Goal: Task Accomplishment & Management: Manage account settings

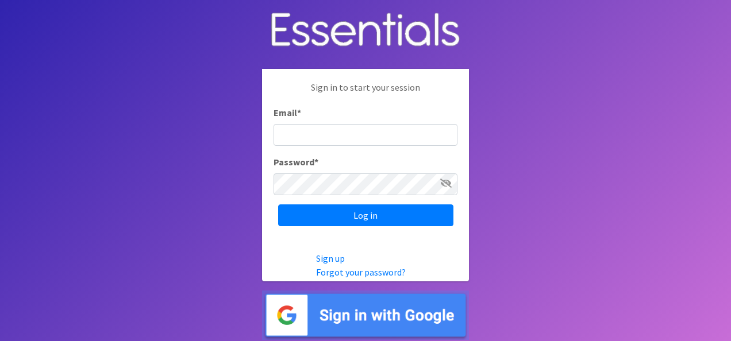
click at [373, 141] on input "Email *" at bounding box center [365, 135] width 184 height 22
click at [403, 145] on input "Email *" at bounding box center [365, 135] width 184 height 22
paste input "[EMAIL_ADDRESS][DOMAIN_NAME]"
type input "[EMAIL_ADDRESS][DOMAIN_NAME]"
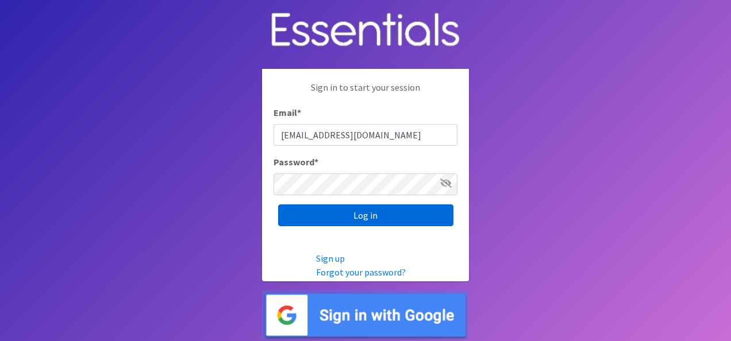
drag, startPoint x: 400, startPoint y: 214, endPoint x: 468, endPoint y: 201, distance: 69.0
click at [400, 214] on input "Log in" at bounding box center [365, 216] width 175 height 22
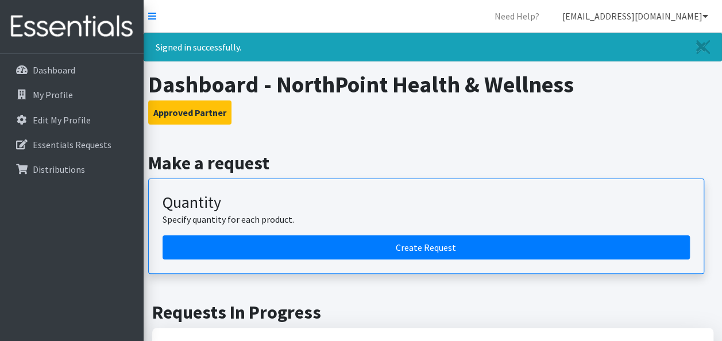
click at [685, 17] on link "[EMAIL_ADDRESS][DOMAIN_NAME]" at bounding box center [635, 16] width 164 height 23
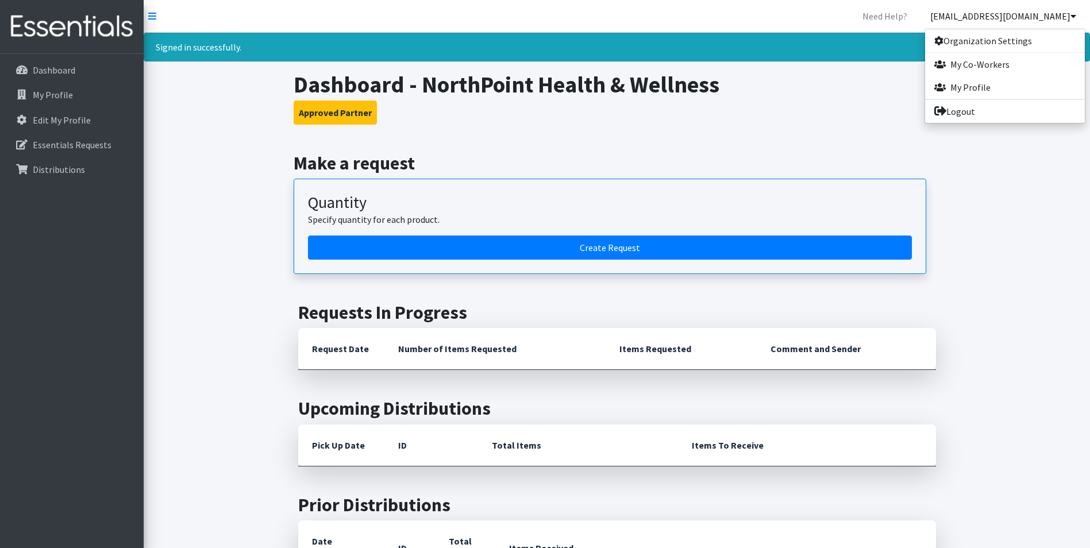
click at [693, 104] on h3 "Approved Partner" at bounding box center [617, 113] width 646 height 24
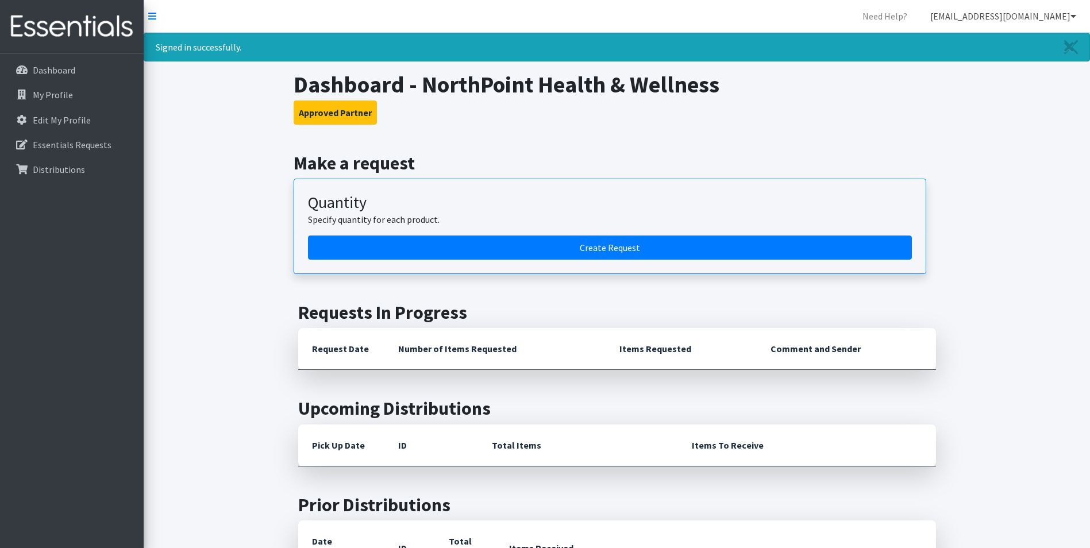
click at [722, 14] on link "[EMAIL_ADDRESS][DOMAIN_NAME]" at bounding box center [1003, 16] width 164 height 23
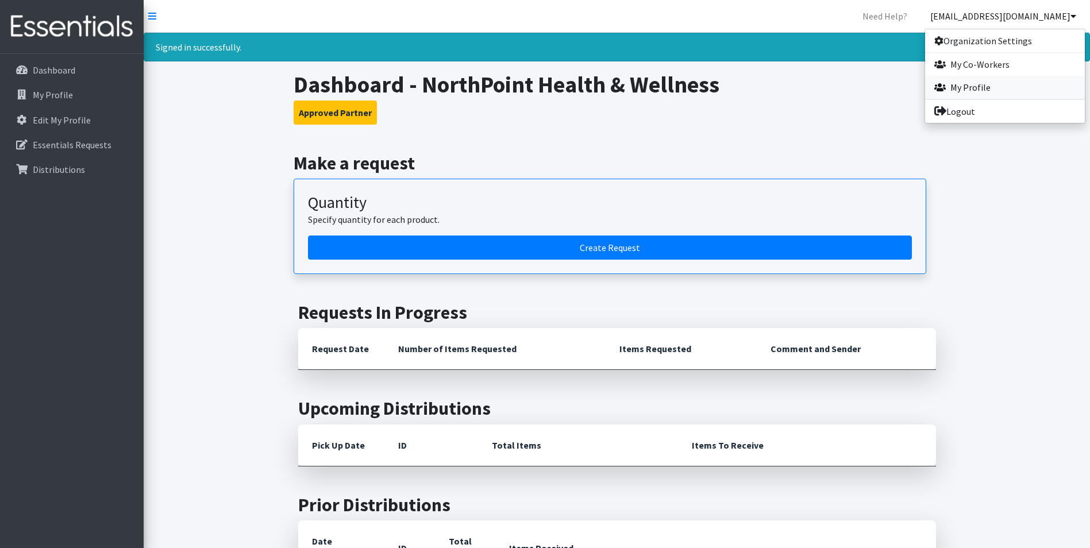
click at [722, 90] on link "My Profile" at bounding box center [1005, 87] width 160 height 23
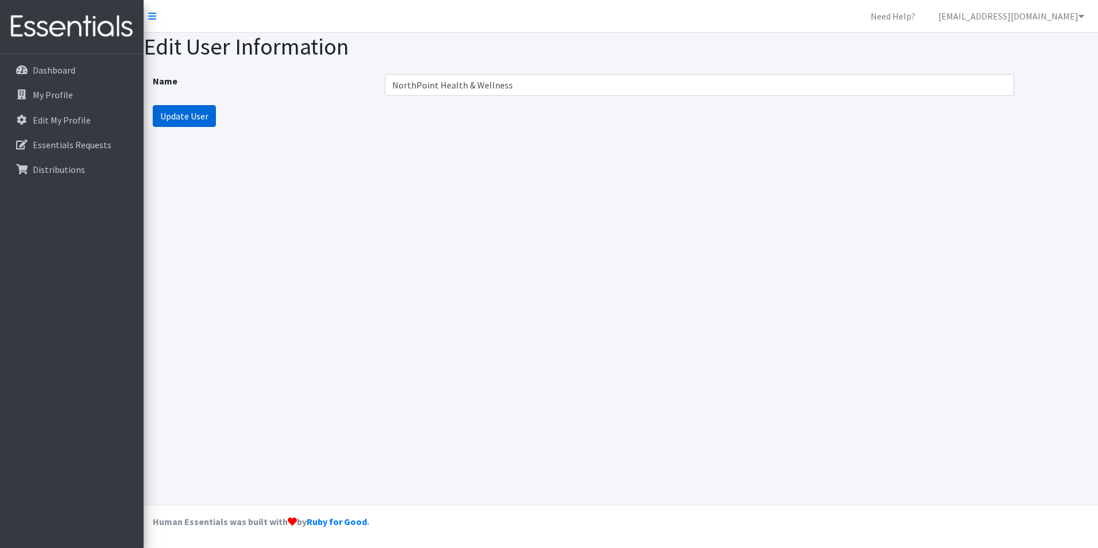
click at [200, 114] on input "Update User" at bounding box center [184, 116] width 63 height 22
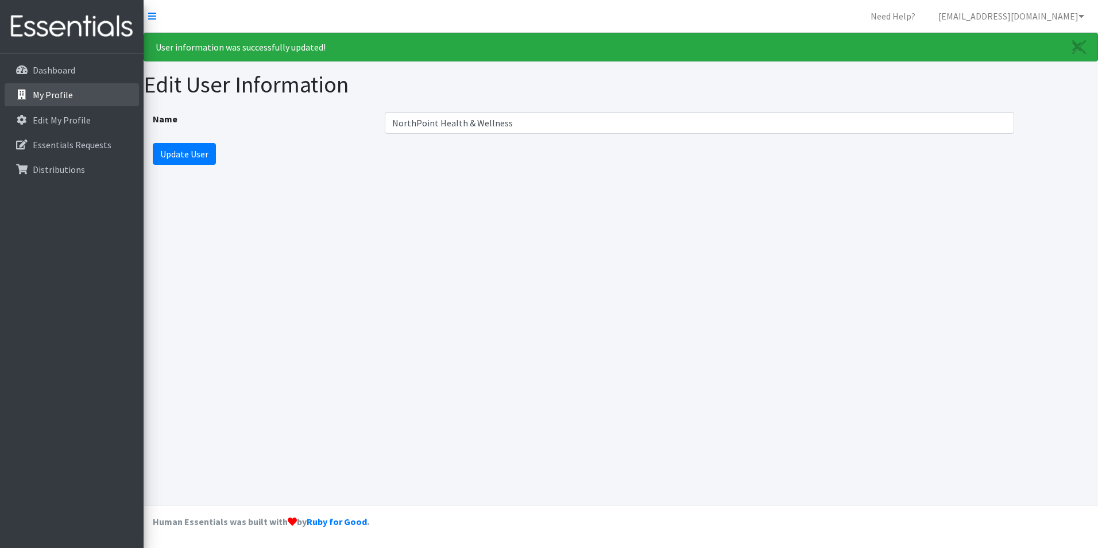
click at [67, 89] on p "My Profile" at bounding box center [53, 94] width 40 height 11
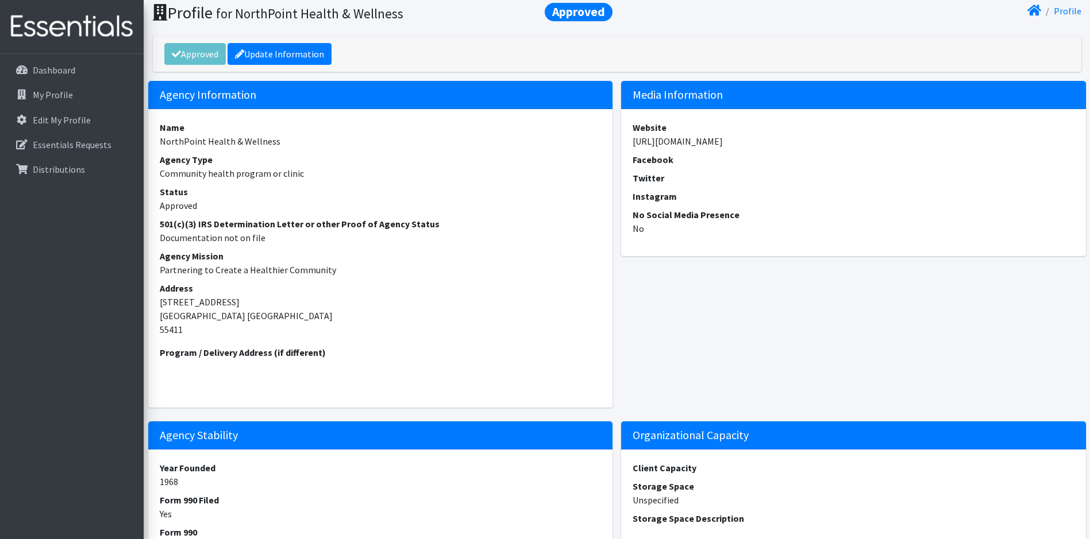
scroll to position [38, 0]
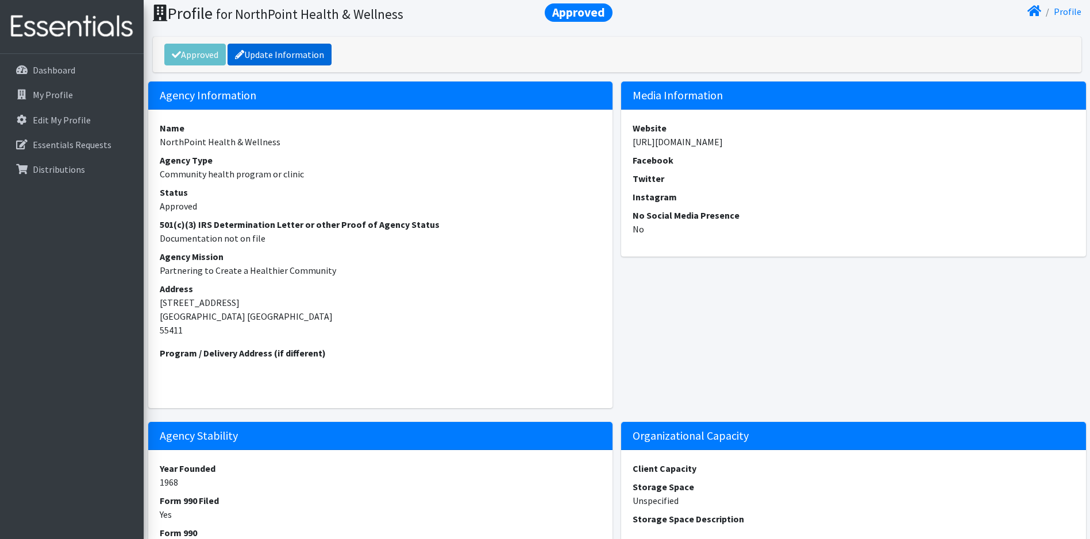
click at [282, 56] on link "Update Information" at bounding box center [280, 55] width 104 height 22
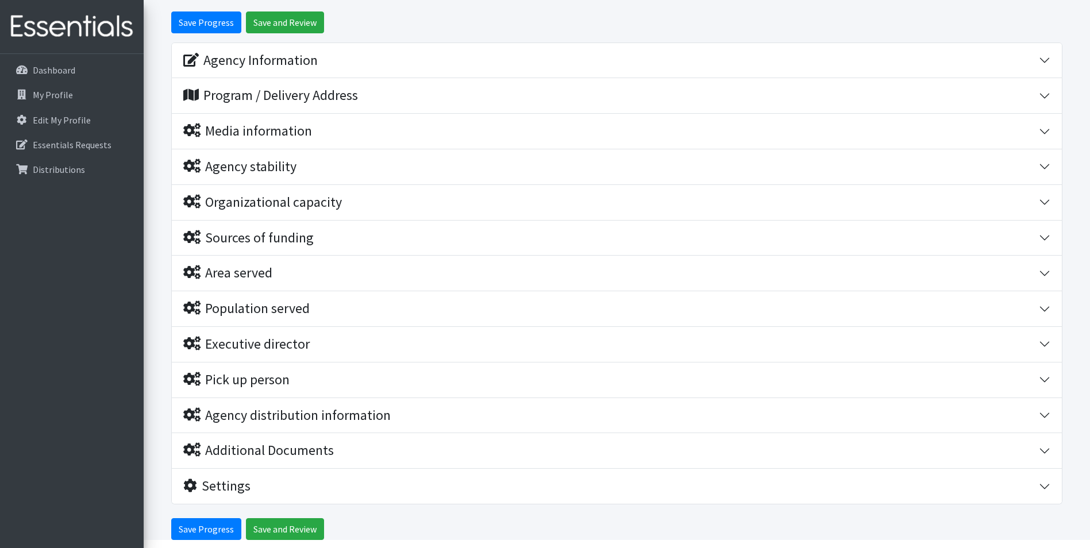
scroll to position [44, 0]
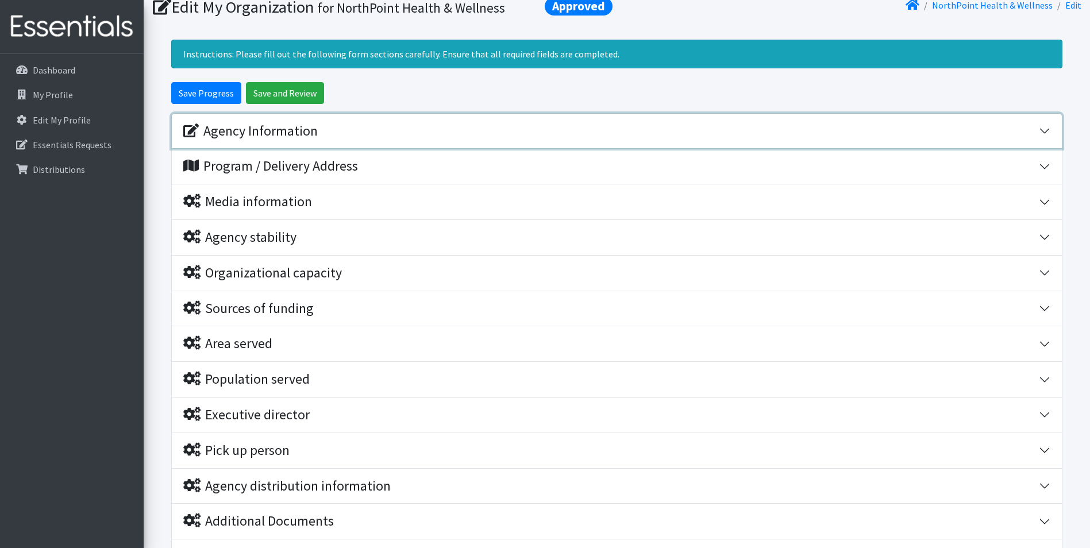
click at [307, 138] on div "Agency Information" at bounding box center [250, 131] width 134 height 17
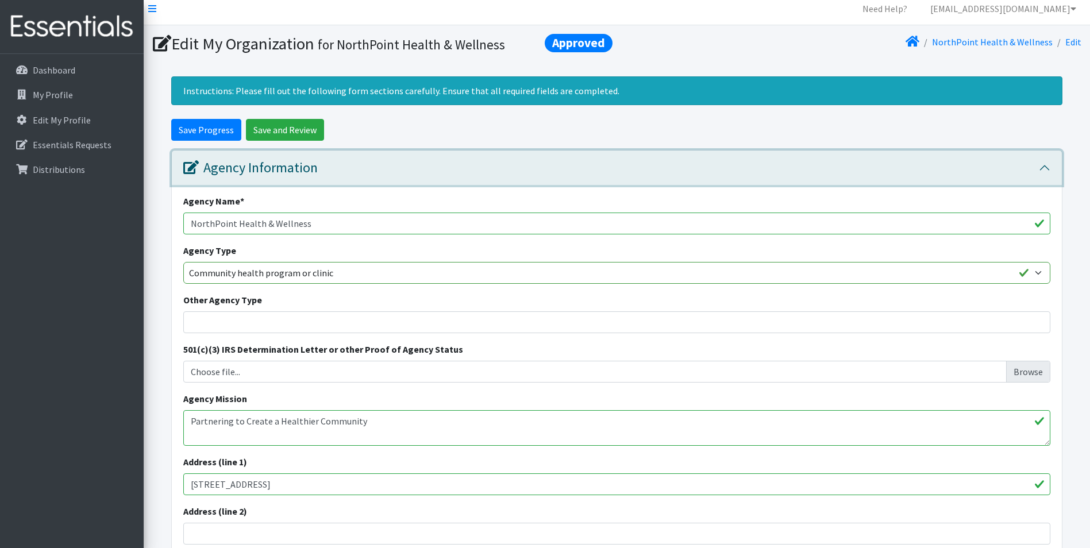
scroll to position [0, 0]
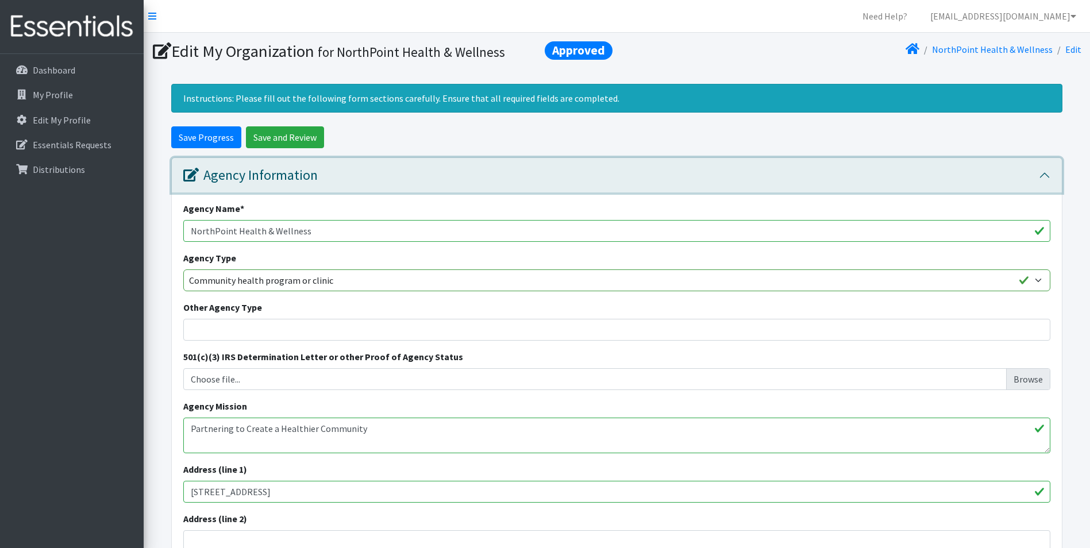
click at [306, 171] on div "Agency Information" at bounding box center [250, 175] width 134 height 17
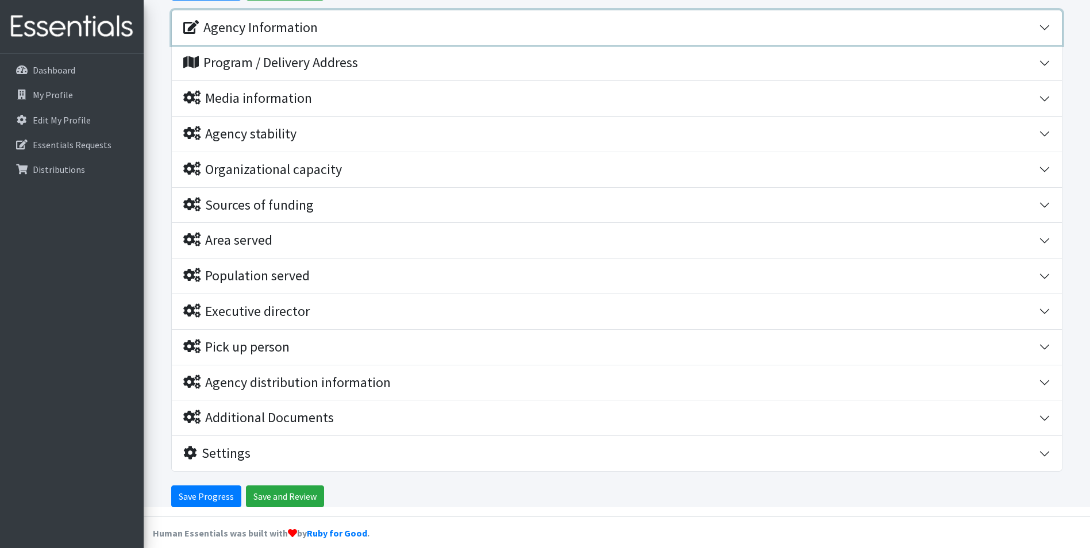
scroll to position [159, 0]
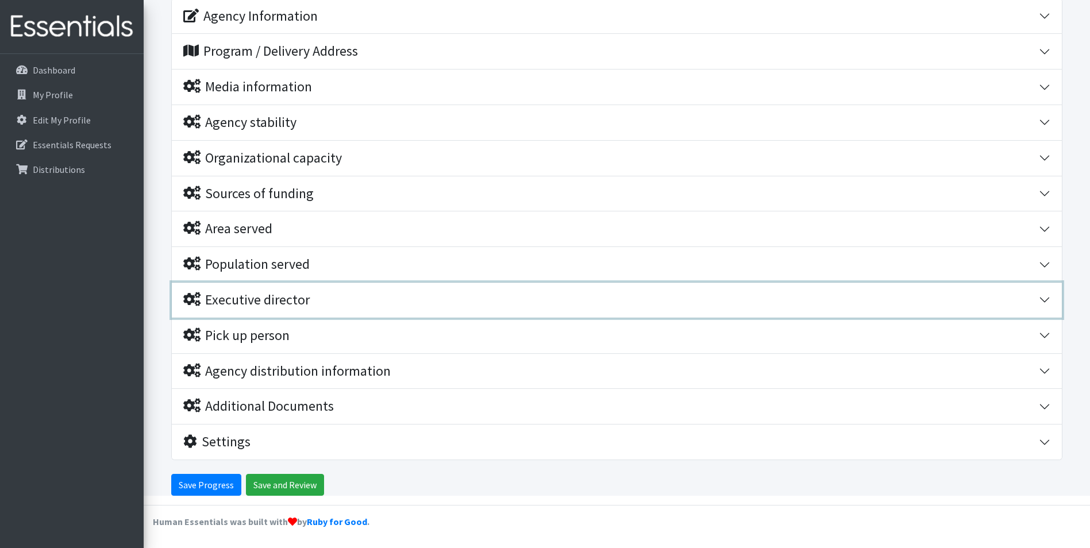
click at [251, 304] on div "Executive director" at bounding box center [246, 300] width 126 height 17
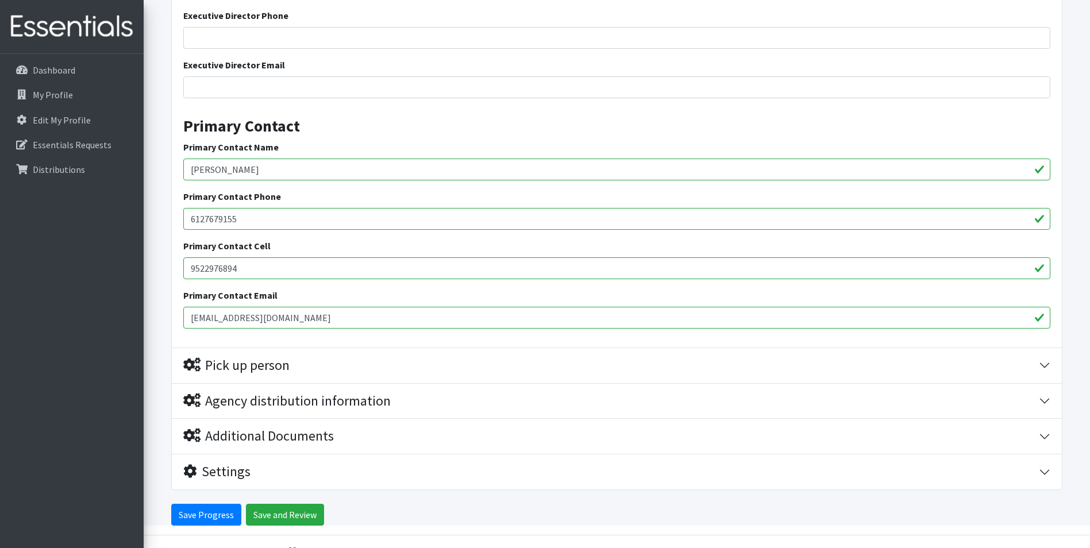
scroll to position [557, 0]
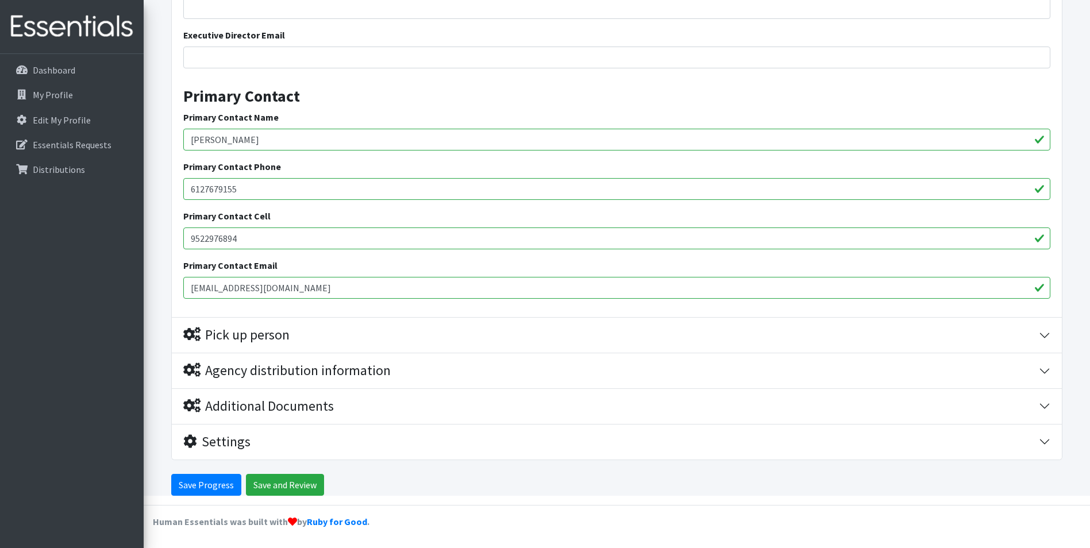
drag, startPoint x: 268, startPoint y: 140, endPoint x: 153, endPoint y: 137, distance: 114.9
click at [153, 137] on form "Save Progress Save and Review Agency Information Agency Name * NorthPoint Healt…" at bounding box center [617, 33] width 946 height 926
type input "Bontu Workineh"
click at [377, 114] on div "Primary Contact Name Bontu Workineh" at bounding box center [616, 130] width 867 height 40
click at [275, 185] on input "6127679155" at bounding box center [616, 189] width 867 height 22
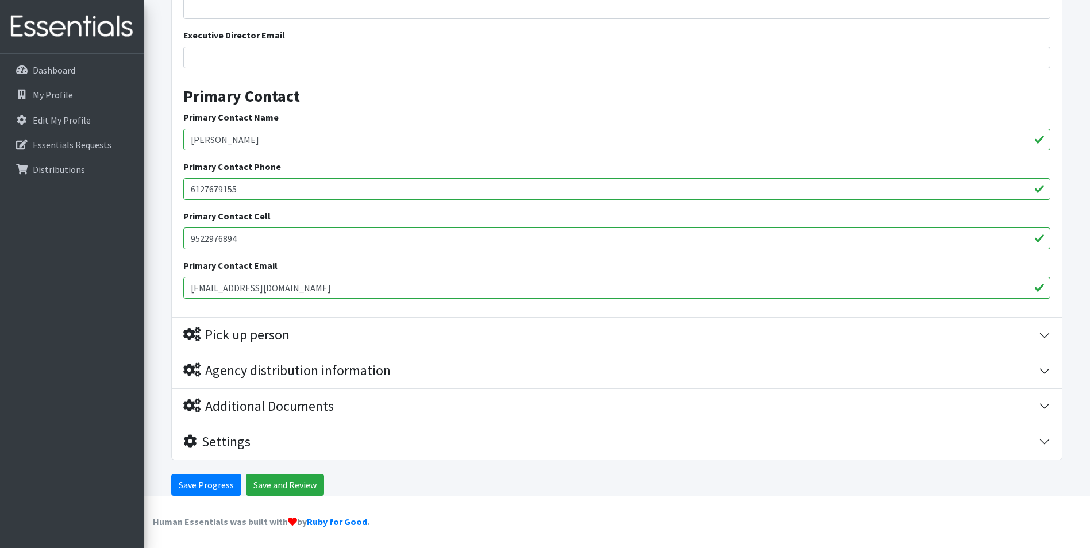
drag, startPoint x: 273, startPoint y: 187, endPoint x: 163, endPoint y: 198, distance: 111.4
click at [163, 197] on form "Save Progress Save and Review Agency Information Agency Name * NorthPoint Healt…" at bounding box center [617, 33] width 946 height 926
drag, startPoint x: 253, startPoint y: 245, endPoint x: 114, endPoint y: 232, distance: 139.1
type input "8322766131"
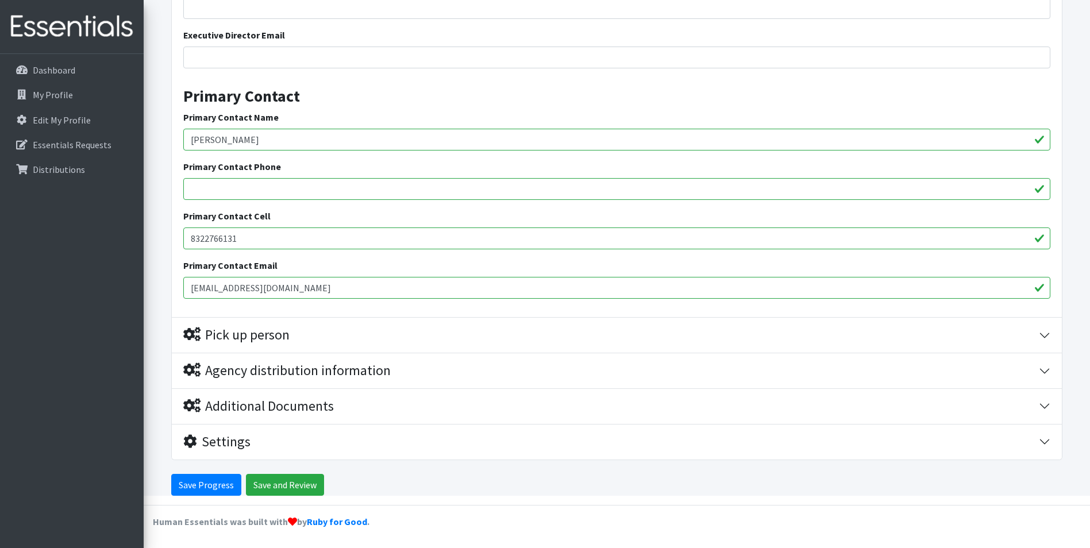
click at [233, 192] on input "Primary Contact Phone" at bounding box center [616, 189] width 867 height 22
click at [255, 191] on input "Primary Contact Phone" at bounding box center [616, 189] width 867 height 22
type input "6127679500"
click at [310, 166] on div "Primary Contact Phone 6127679500" at bounding box center [616, 180] width 867 height 40
drag, startPoint x: 209, startPoint y: 287, endPoint x: 157, endPoint y: 279, distance: 51.9
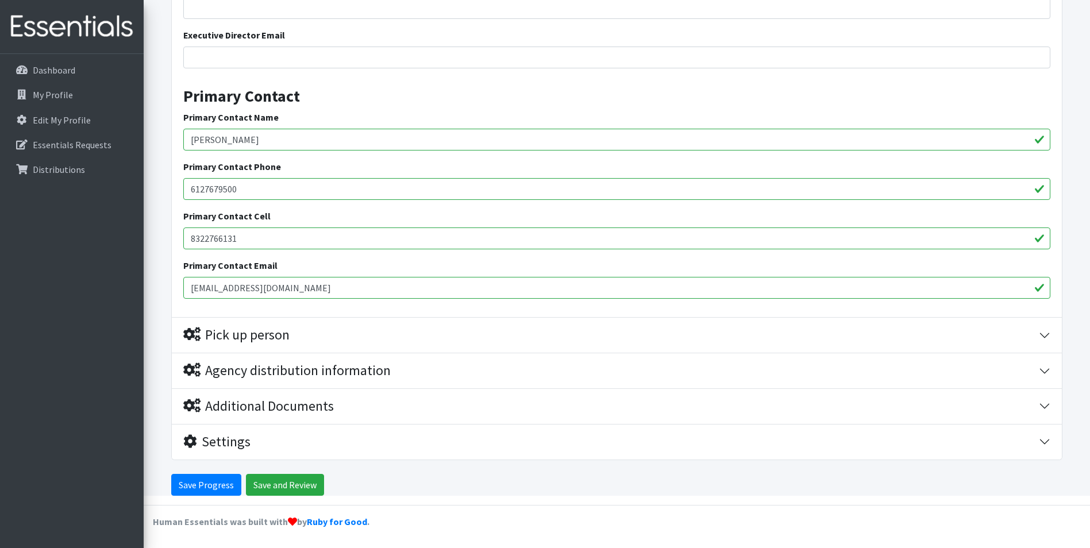
click at [157, 279] on form "Save Progress Save and Review Agency Information Agency Name * NorthPoint Healt…" at bounding box center [617, 33] width 946 height 926
type input "bworkineh@npimn.org"
click at [286, 480] on input "Save and Review" at bounding box center [285, 485] width 78 height 22
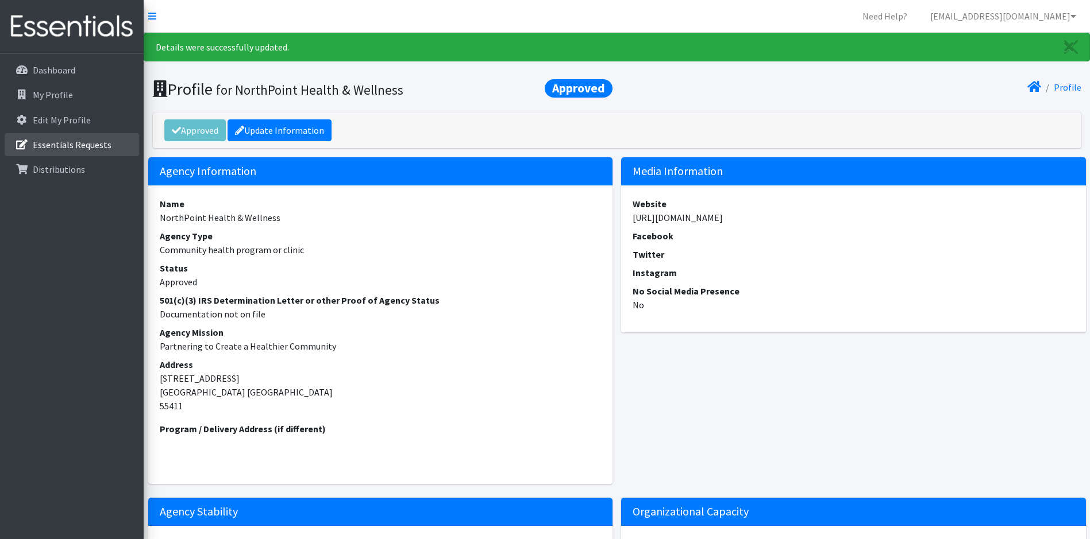
click at [99, 148] on p "Essentials Requests" at bounding box center [72, 144] width 79 height 11
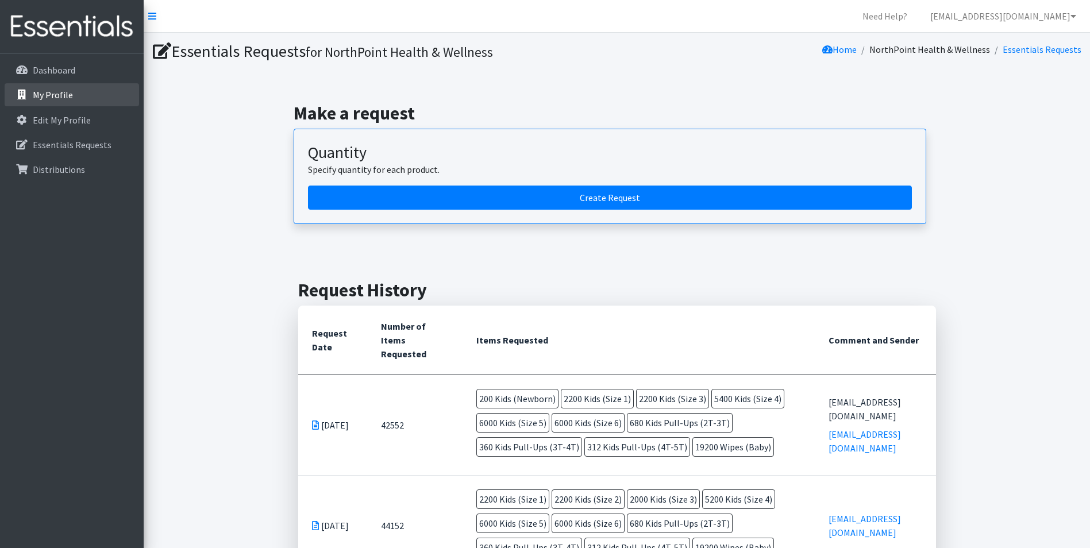
click at [74, 91] on link "My Profile" at bounding box center [72, 94] width 134 height 23
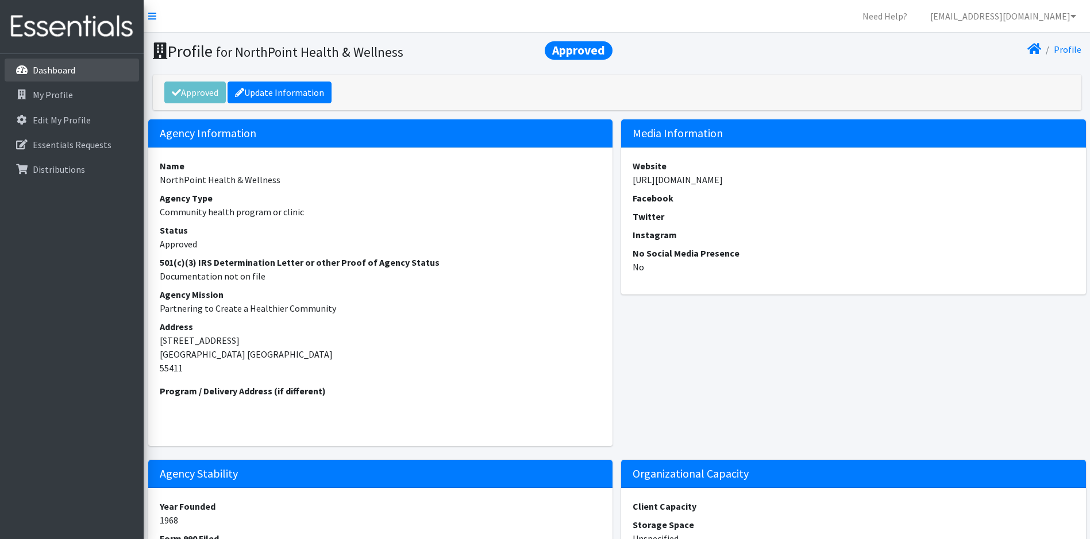
click at [84, 79] on link "Dashboard" at bounding box center [72, 70] width 134 height 23
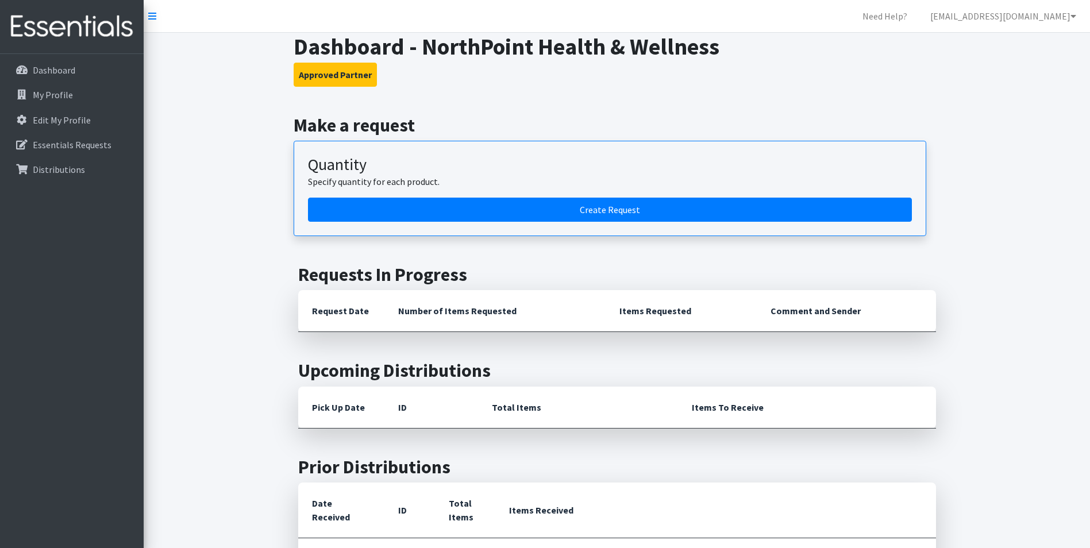
drag, startPoint x: 151, startPoint y: 16, endPoint x: 202, endPoint y: 95, distance: 95.1
click at [151, 18] on icon at bounding box center [152, 15] width 8 height 9
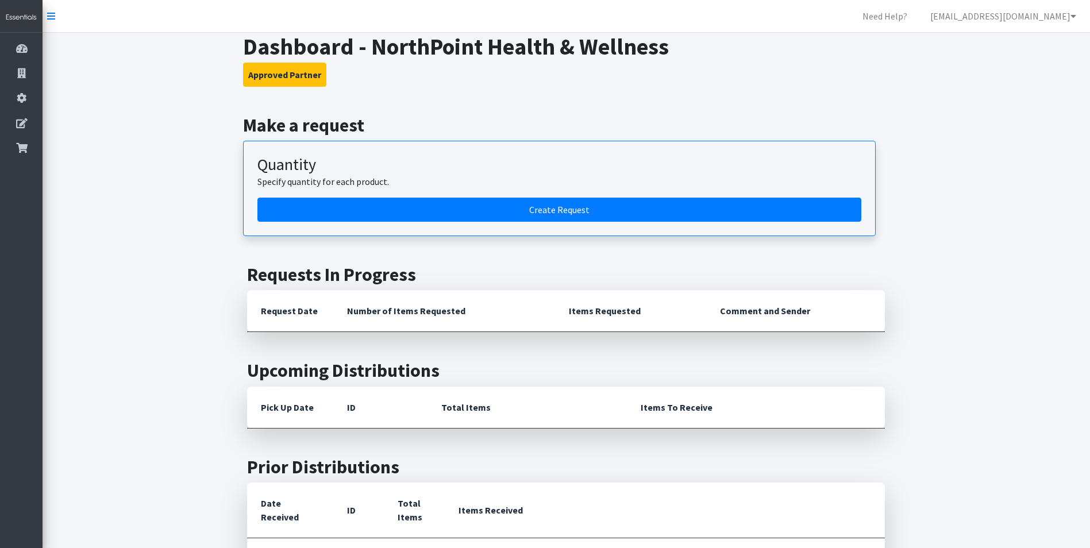
click at [1057, 17] on link "[EMAIL_ADDRESS][DOMAIN_NAME]" at bounding box center [1003, 16] width 164 height 23
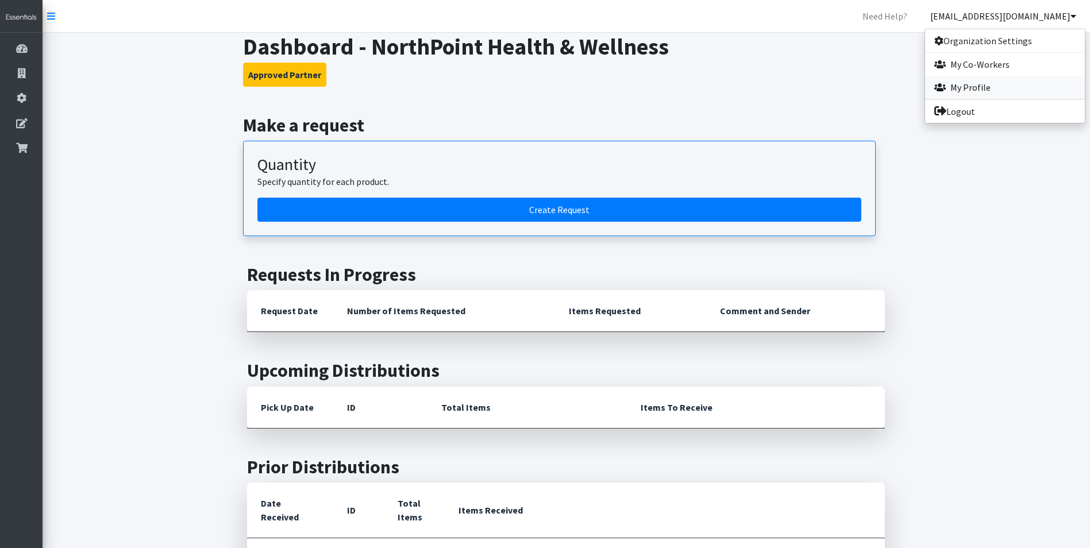
click at [984, 88] on link "My Profile" at bounding box center [1005, 87] width 160 height 23
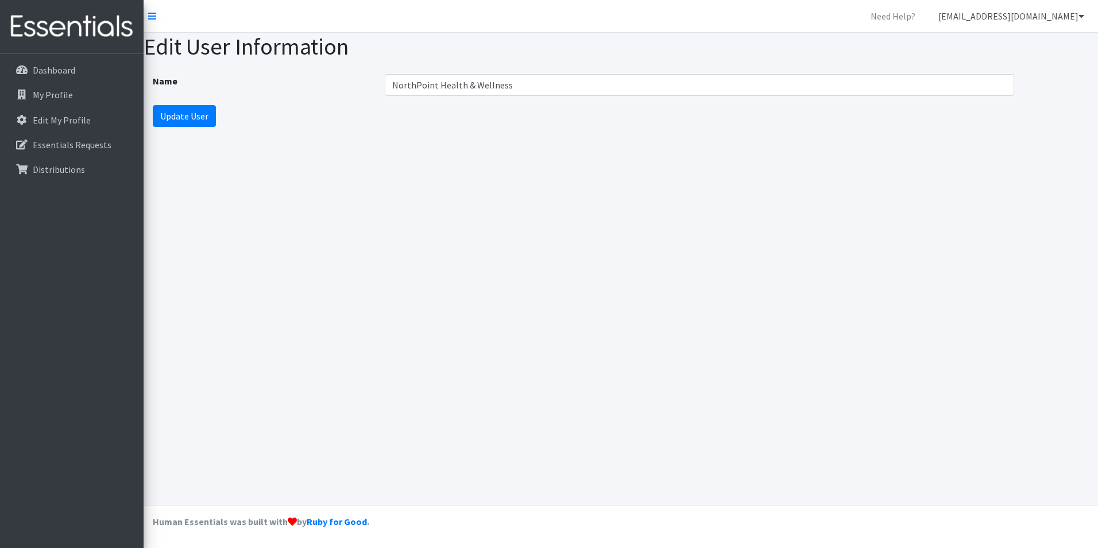
click at [1057, 19] on link "[EMAIL_ADDRESS][DOMAIN_NAME]" at bounding box center [1012, 16] width 164 height 23
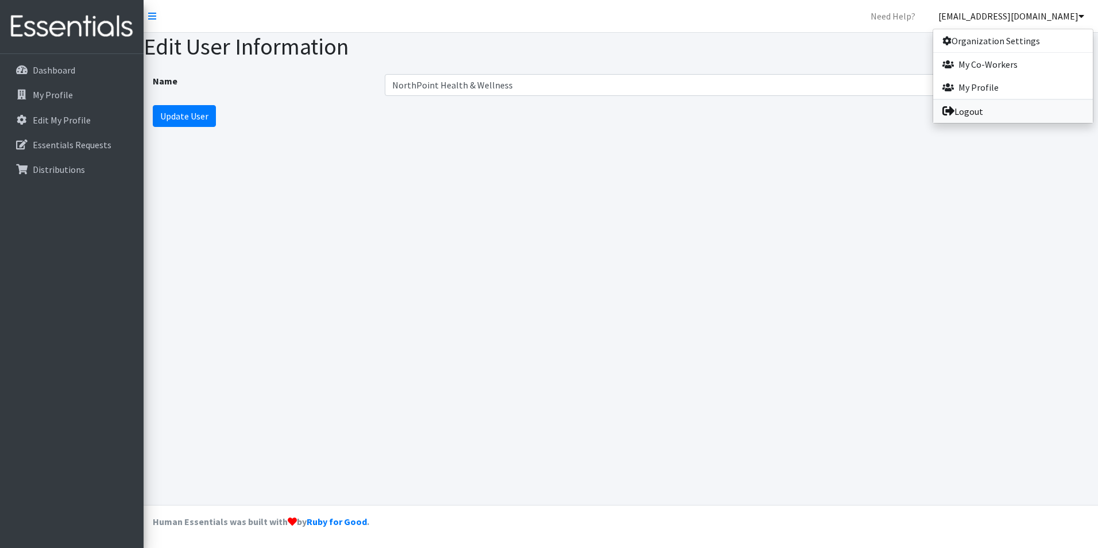
click at [1018, 110] on link "Logout" at bounding box center [1014, 111] width 160 height 23
